Goal: Task Accomplishment & Management: Use online tool/utility

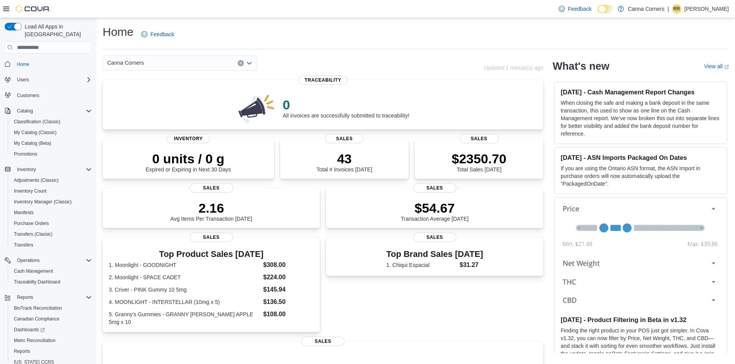
drag, startPoint x: 250, startPoint y: 65, endPoint x: 241, endPoint y: 68, distance: 8.5
click at [250, 66] on icon "Open list of options" at bounding box center [249, 63] width 6 height 6
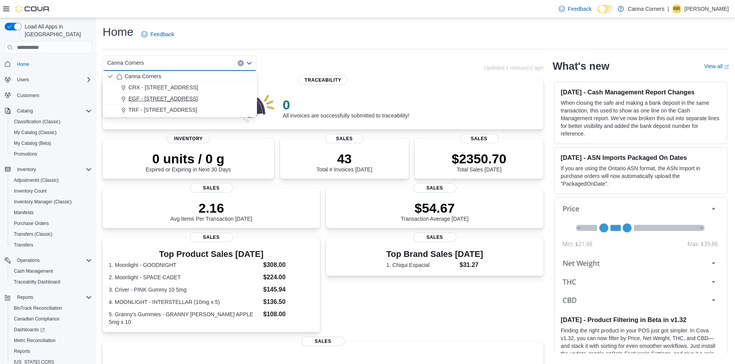
click at [179, 95] on span "EGF - 910 Central Ave NW" at bounding box center [162, 99] width 69 height 8
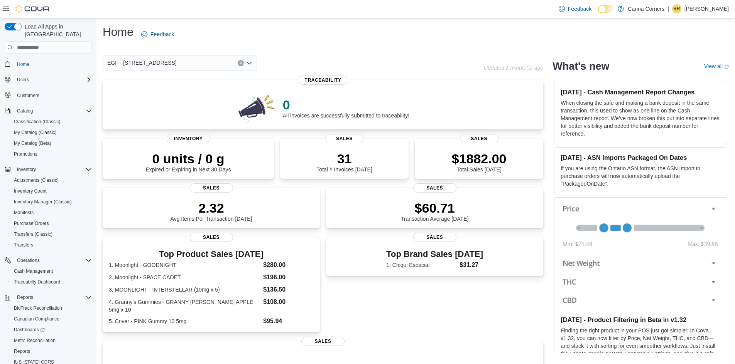
click at [251, 63] on icon "Open list of options" at bounding box center [249, 63] width 5 height 2
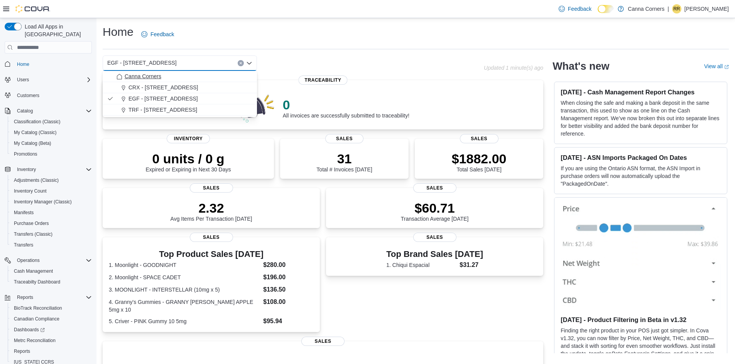
click at [175, 82] on button "Canna Corners" at bounding box center [180, 76] width 154 height 11
click at [36, 199] on span "Inventory Manager (Classic)" at bounding box center [43, 202] width 58 height 6
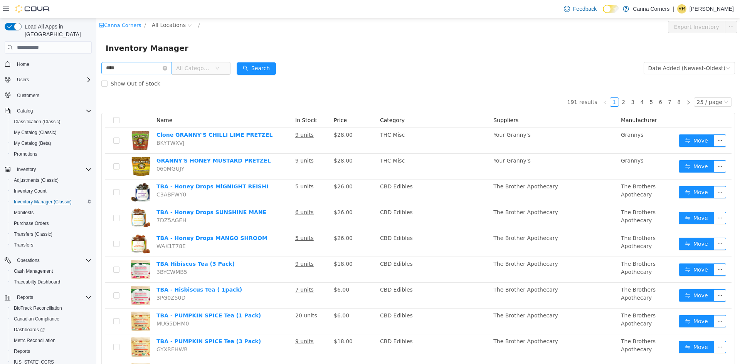
type input "****"
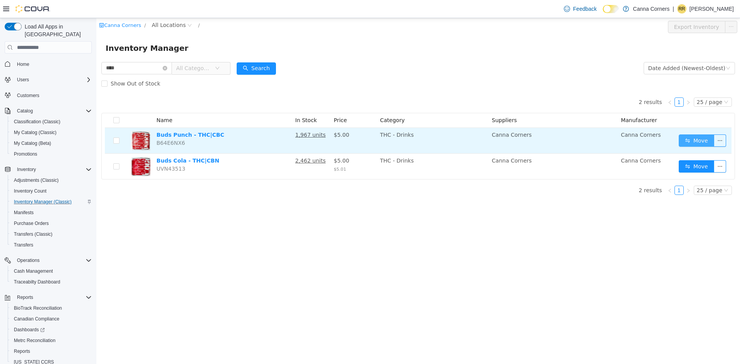
click at [694, 142] on button "Move" at bounding box center [696, 141] width 35 height 12
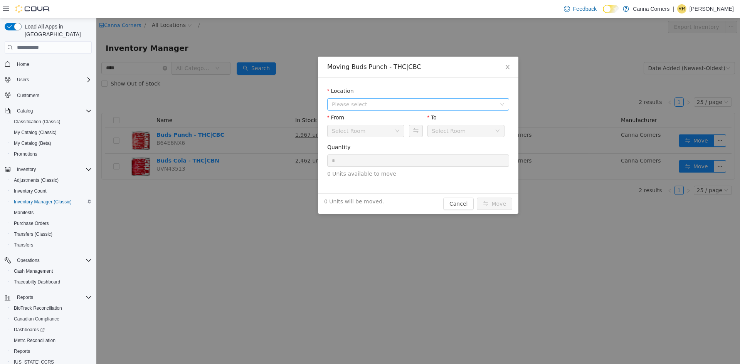
click at [357, 107] on span "Please select" at bounding box center [414, 105] width 164 height 8
click at [370, 145] on span "EGF - 910 Central Ave NW" at bounding box center [382, 146] width 70 height 6
click at [351, 130] on div "Default" at bounding box center [363, 131] width 63 height 12
click at [356, 170] on li "Back Room" at bounding box center [365, 171] width 77 height 12
click at [349, 159] on input "*" at bounding box center [418, 161] width 181 height 12
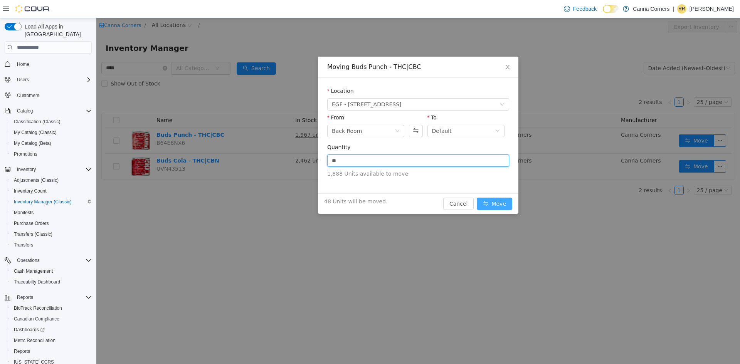
type input "**"
click at [493, 201] on button "Move" at bounding box center [494, 204] width 35 height 12
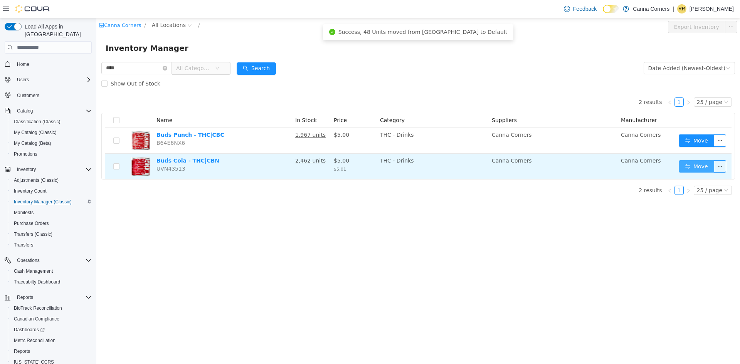
click at [696, 169] on button "Move" at bounding box center [696, 166] width 35 height 12
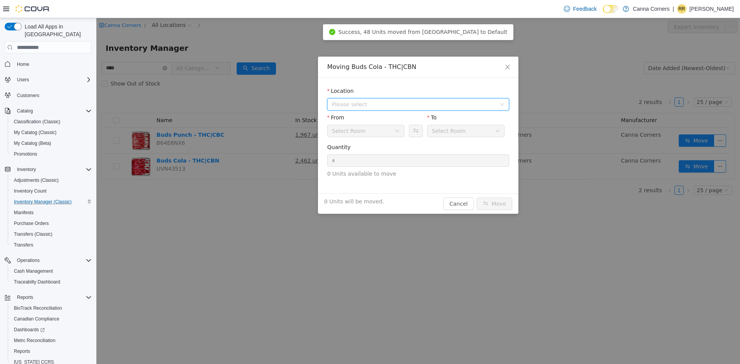
click at [360, 108] on span "Please select" at bounding box center [416, 105] width 168 height 12
drag, startPoint x: 369, startPoint y: 145, endPoint x: 361, endPoint y: 142, distance: 8.8
click at [369, 145] on span "EGF - 910 Central Ave NW" at bounding box center [382, 146] width 70 height 6
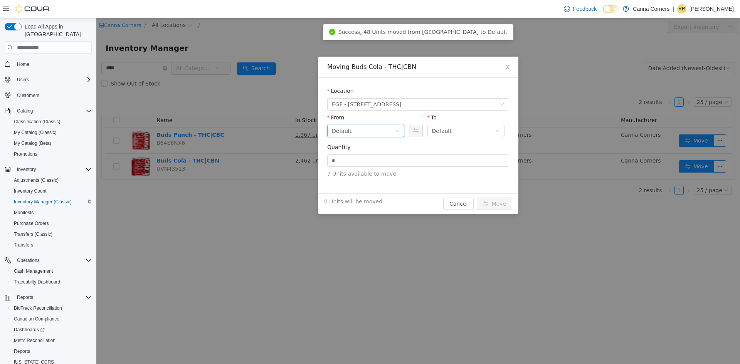
click at [354, 131] on div "Default" at bounding box center [363, 131] width 63 height 12
click at [355, 167] on li "Back Room" at bounding box center [365, 171] width 77 height 12
click at [357, 161] on input "*" at bounding box center [418, 161] width 181 height 12
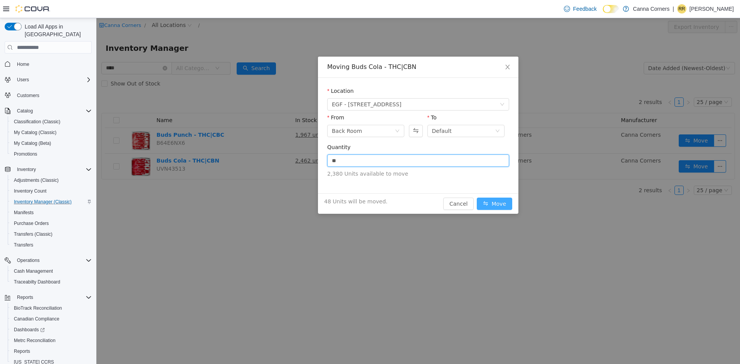
type input "**"
click at [502, 207] on button "Move" at bounding box center [494, 204] width 35 height 12
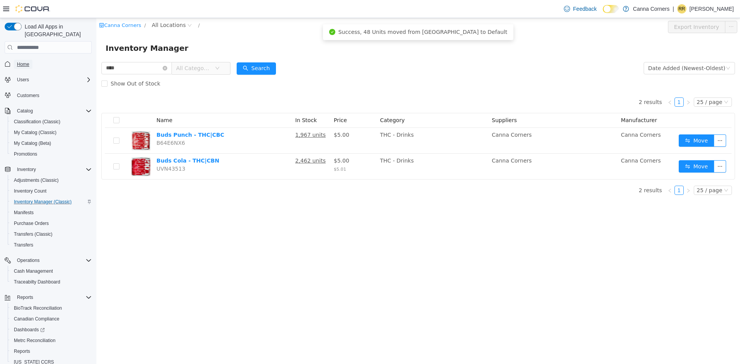
click at [21, 61] on span "Home" at bounding box center [23, 64] width 12 height 6
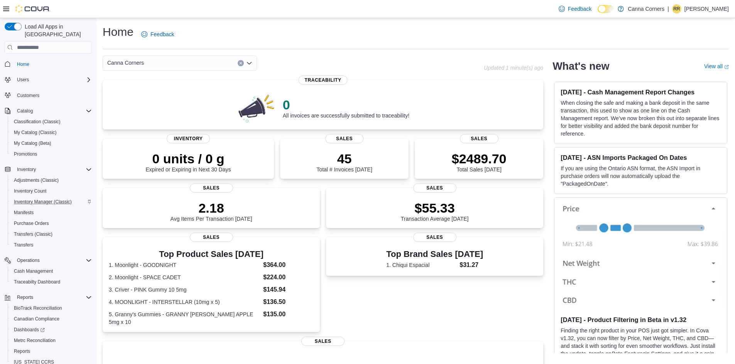
click at [249, 64] on icon "Open list of options" at bounding box center [249, 63] width 6 height 6
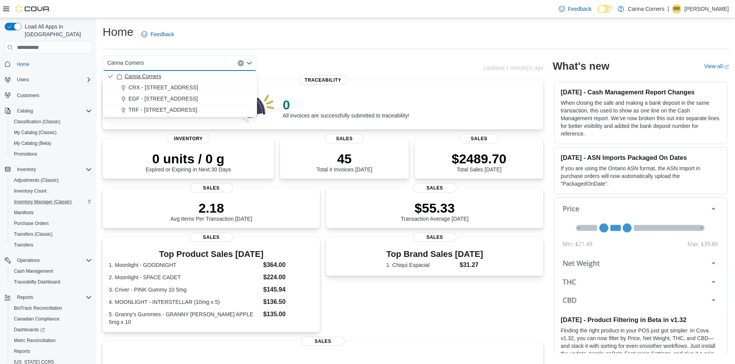
click at [142, 79] on span "Canna Corners" at bounding box center [143, 76] width 37 height 8
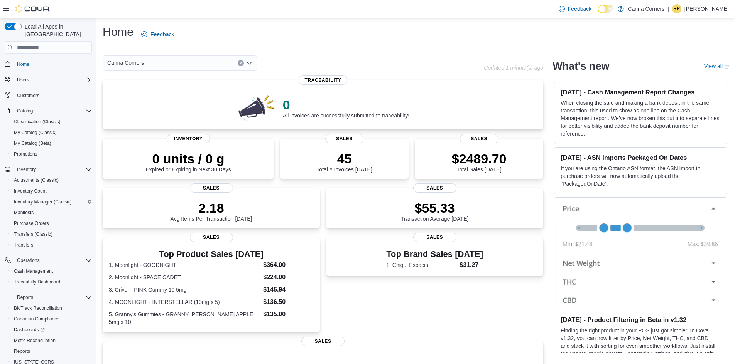
click at [250, 64] on icon "Open list of options" at bounding box center [249, 63] width 6 height 6
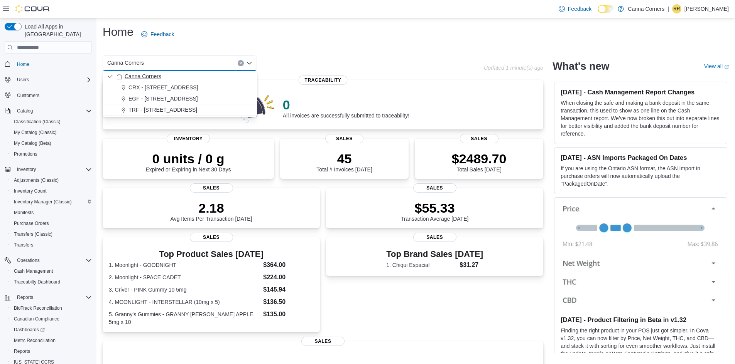
click at [143, 79] on span "Canna Corners" at bounding box center [143, 76] width 37 height 8
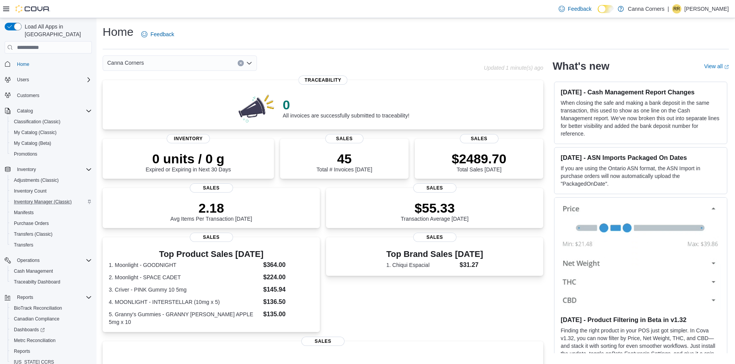
click at [249, 62] on icon "Open list of options" at bounding box center [249, 63] width 6 height 6
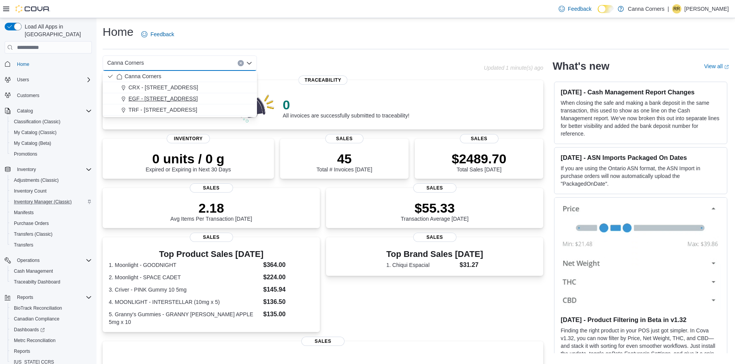
click at [178, 99] on span "EGF - 910 Central Ave NW" at bounding box center [162, 99] width 69 height 8
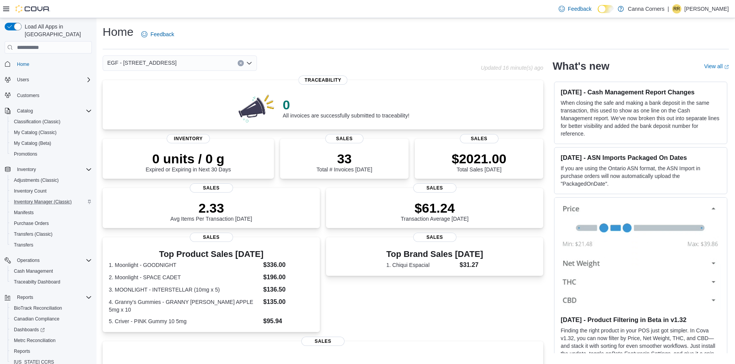
click at [250, 64] on icon "Open list of options" at bounding box center [249, 63] width 5 height 2
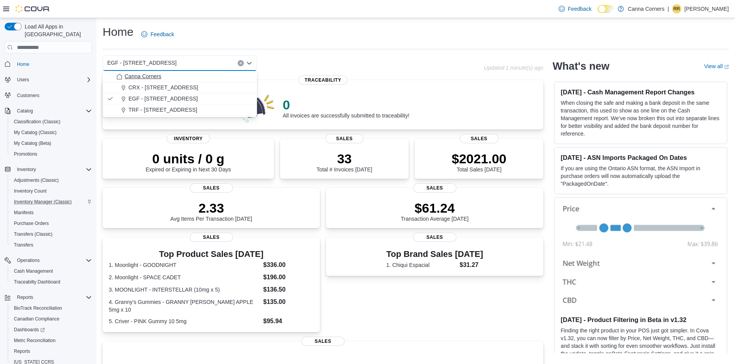
click at [183, 79] on div "Canna Corners" at bounding box center [184, 76] width 136 height 8
